Goal: Task Accomplishment & Management: Manage account settings

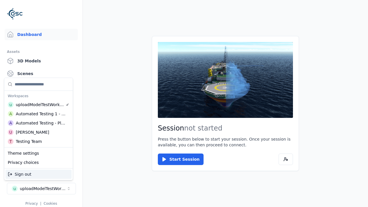
click at [37, 123] on div "Automated Testing - Playwright" at bounding box center [41, 123] width 50 height 6
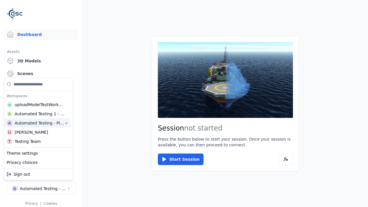
scroll to position [5, 0]
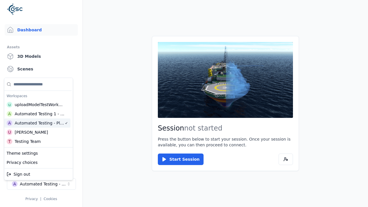
click at [92, 98] on html "Support Dashboard Assets 3D Models Scenes Datasets Recordings Support Documenta…" at bounding box center [184, 103] width 368 height 207
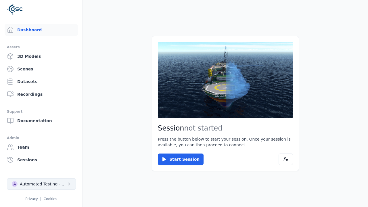
click at [41, 184] on div "Automated Testing - Playwright" at bounding box center [43, 184] width 47 height 6
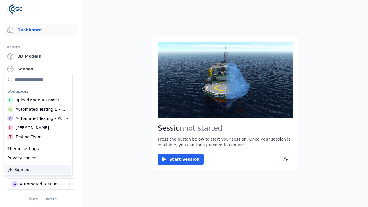
click at [79, 47] on html "Support Dashboard Assets 3D Models Scenes Datasets Recordings Support Documenta…" at bounding box center [184, 103] width 368 height 207
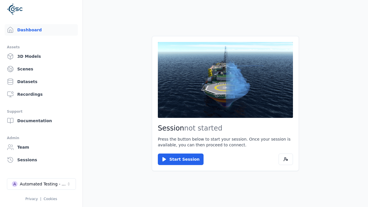
click at [38, 82] on link "Datasets" at bounding box center [41, 81] width 73 height 11
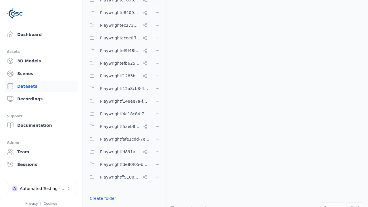
click at [101, 203] on button "Done editing" at bounding box center [102, 208] width 33 height 10
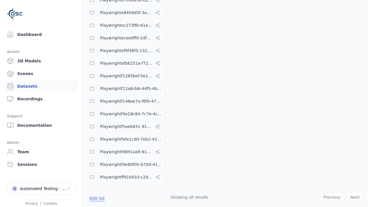
click at [39, 86] on link "Datasets" at bounding box center [41, 85] width 73 height 11
click at [96, 198] on button "Edit list" at bounding box center [97, 198] width 22 height 10
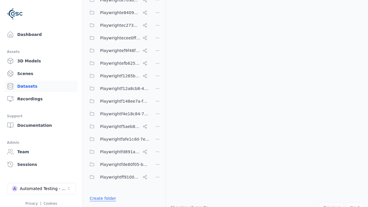
click at [101, 198] on link "Create folder" at bounding box center [103, 198] width 26 height 6
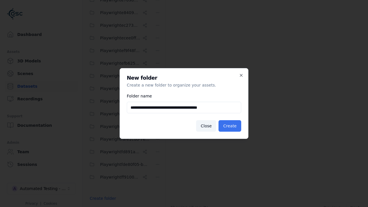
type input "**********"
click at [230, 126] on button "Create" at bounding box center [229, 125] width 23 height 11
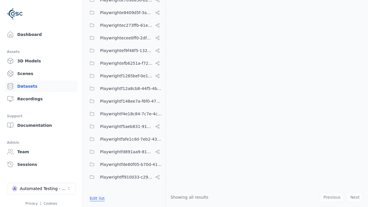
click at [96, 198] on button "Edit list" at bounding box center [97, 198] width 22 height 10
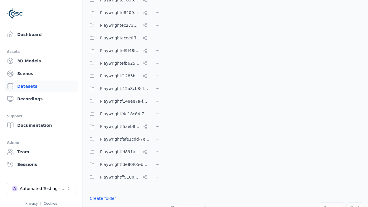
click at [157, 103] on html "Support Dashboard Assets 3D Models Scenes Datasets Recordings Support Documenta…" at bounding box center [184, 103] width 368 height 207
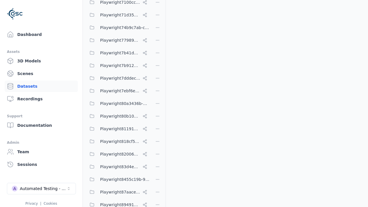
click at [184, 103] on html "Support Dashboard Assets 3D Models Scenes Datasets Recordings Support Documenta…" at bounding box center [184, 103] width 368 height 207
